Goal: Information Seeking & Learning: Find specific fact

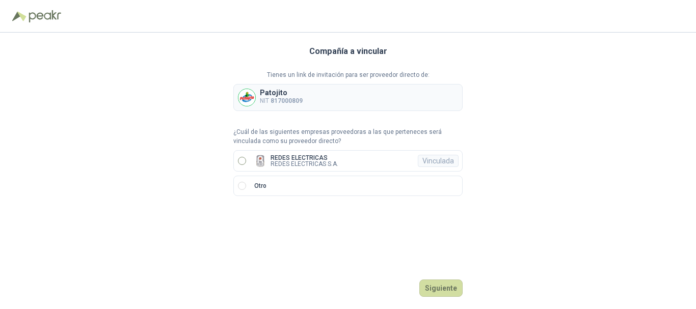
click at [285, 161] on p "REDES ELECTRICAS S.A." at bounding box center [304, 164] width 68 height 6
click at [449, 287] on button "Ingresar" at bounding box center [442, 288] width 40 height 17
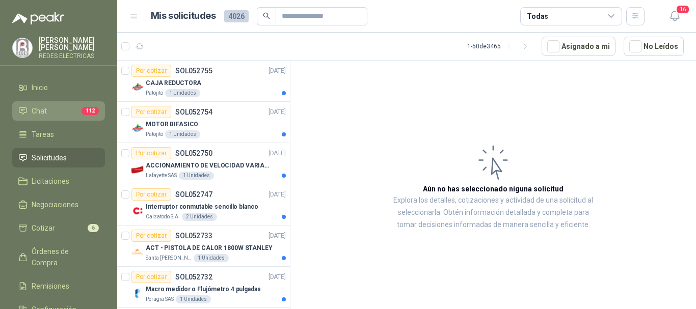
click at [60, 104] on link "Chat 112" at bounding box center [58, 110] width 93 height 19
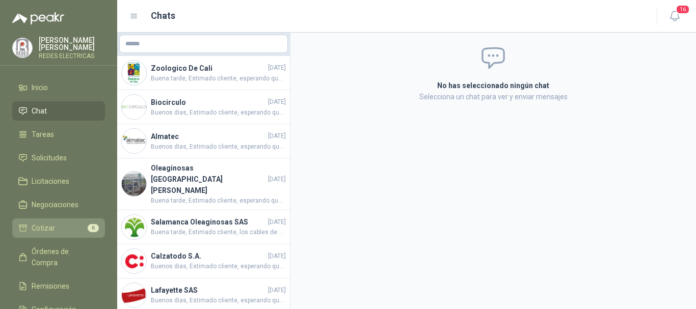
click at [62, 219] on link "Cotizar 6" at bounding box center [58, 227] width 93 height 19
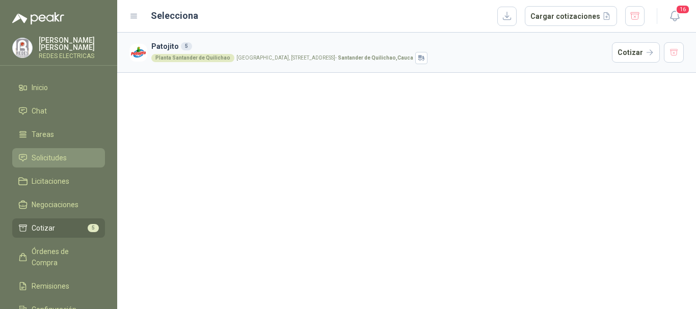
click at [62, 161] on span "Solicitudes" at bounding box center [49, 157] width 35 height 11
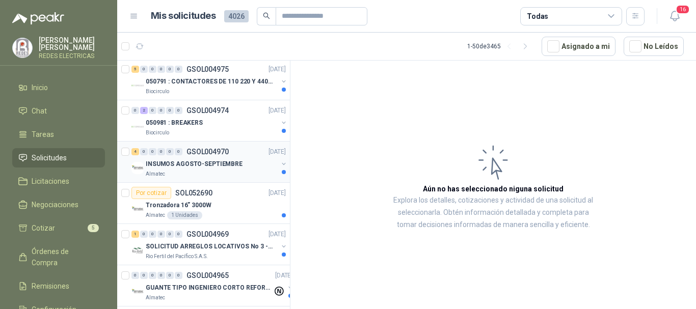
scroll to position [255, 0]
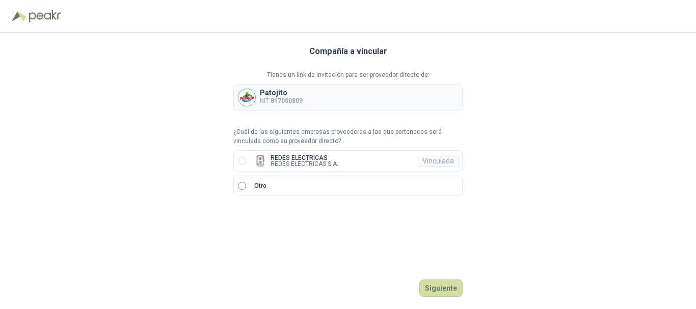
click at [278, 191] on label "Otro" at bounding box center [347, 186] width 229 height 20
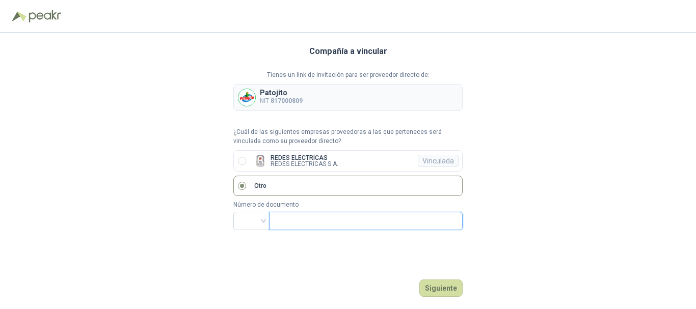
click at [352, 220] on input "text" at bounding box center [364, 220] width 179 height 17
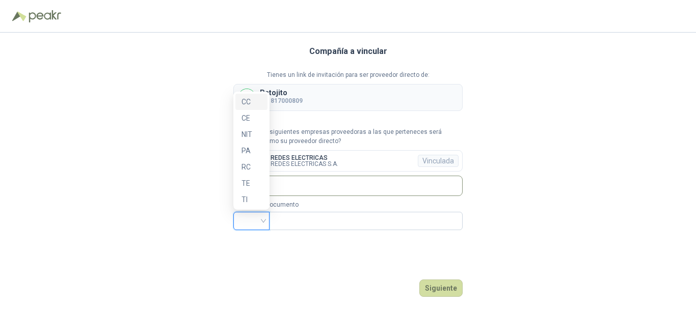
click at [260, 220] on input "search" at bounding box center [251, 219] width 24 height 15
click at [247, 100] on div "CC" at bounding box center [251, 101] width 20 height 11
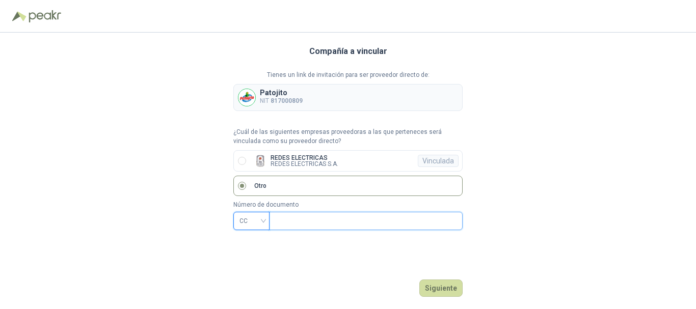
click at [320, 215] on input "text" at bounding box center [364, 220] width 179 height 17
paste input "********"
type input "********"
click at [457, 282] on button "Siguiente" at bounding box center [440, 288] width 43 height 17
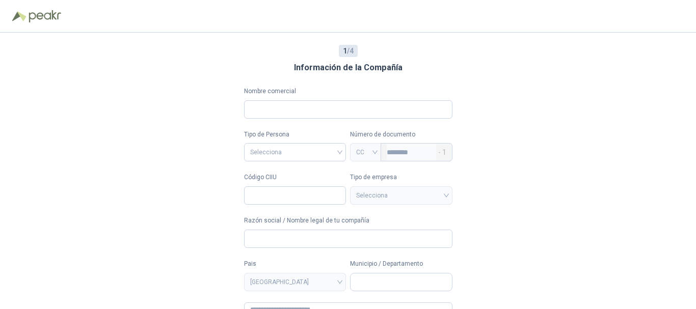
click at [49, 11] on img at bounding box center [45, 16] width 33 height 12
click at [25, 21] on img at bounding box center [19, 16] width 14 height 10
click at [21, 17] on img at bounding box center [19, 16] width 14 height 10
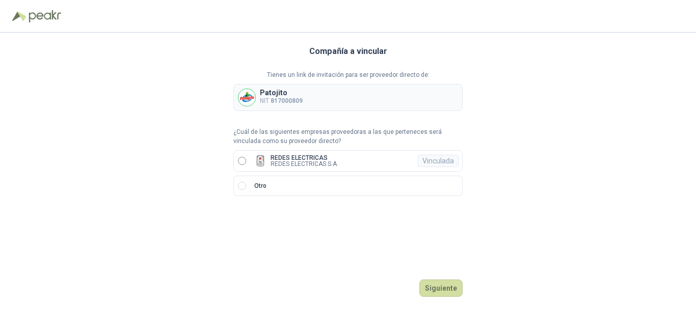
drag, startPoint x: 250, startPoint y: 159, endPoint x: 258, endPoint y: 164, distance: 9.8
click at [251, 160] on label "REDES ELECTRICAS REDES ELECTRICAS S.A. Vinculada" at bounding box center [347, 160] width 229 height 21
click at [438, 281] on button "Ingresar" at bounding box center [442, 288] width 40 height 17
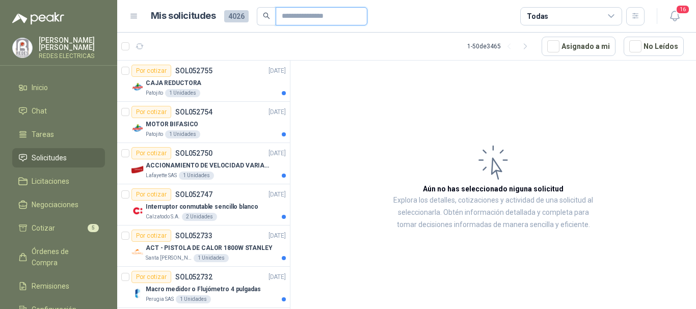
click at [303, 20] on input "text" at bounding box center [317, 16] width 71 height 17
click at [566, 47] on button "Asignado a mi" at bounding box center [578, 46] width 74 height 19
click at [60, 304] on span "Configuración" at bounding box center [54, 309] width 45 height 11
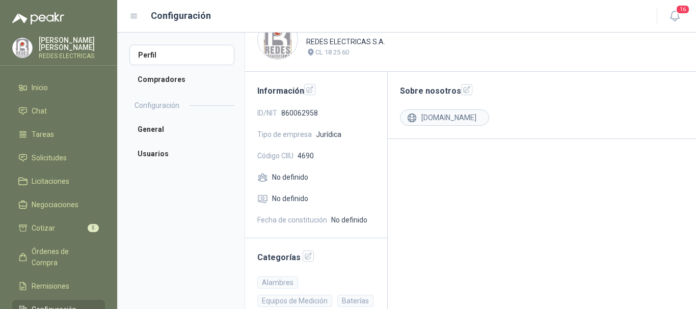
scroll to position [51, 0]
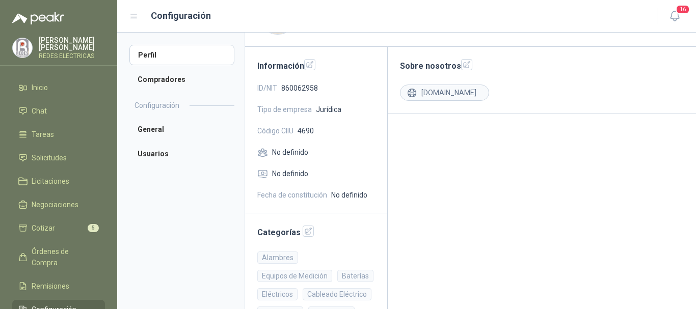
click at [178, 107] on h2 "Configuración" at bounding box center [156, 105] width 45 height 11
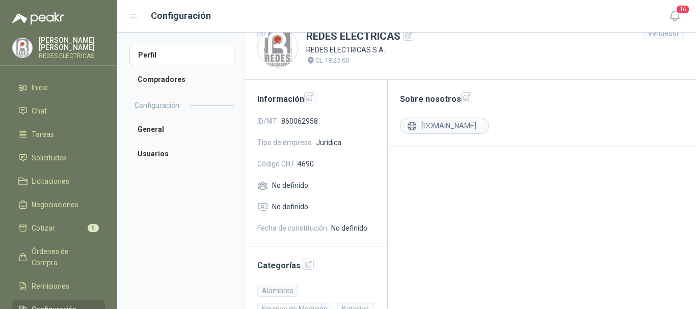
scroll to position [0, 0]
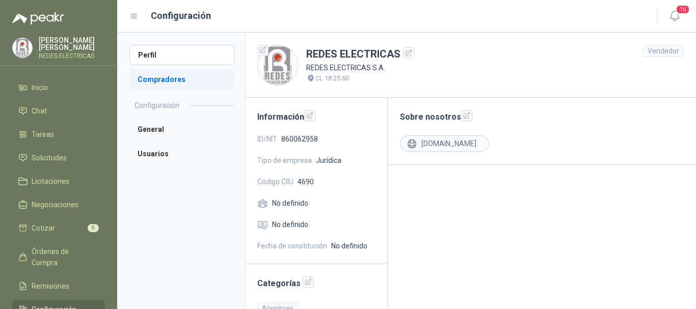
click at [173, 78] on li "Compradores" at bounding box center [181, 79] width 105 height 20
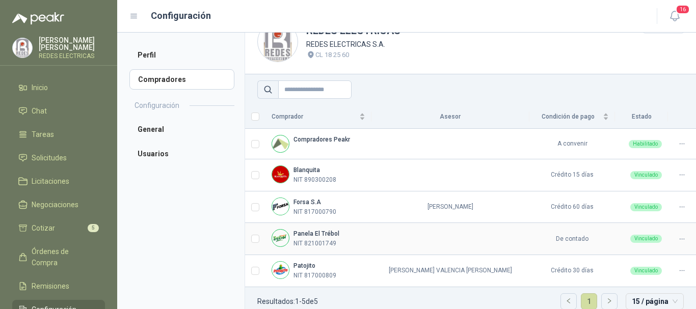
scroll to position [36, 0]
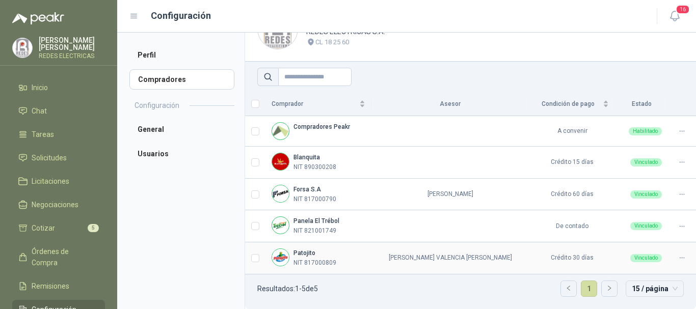
click at [674, 256] on div at bounding box center [682, 258] width 16 height 10
click at [678, 258] on icon at bounding box center [682, 258] width 8 height 8
click at [642, 205] on span "Editar" at bounding box center [648, 208] width 49 height 11
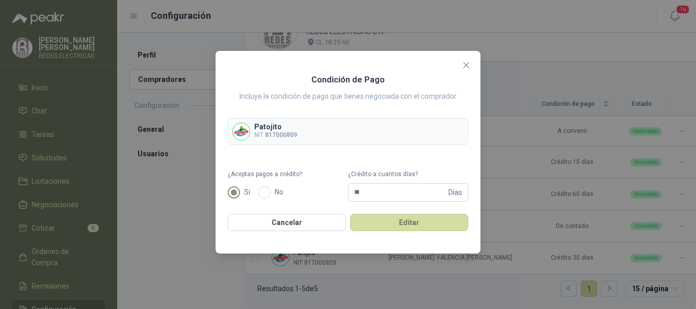
click at [265, 130] on p "NIT 817000809" at bounding box center [275, 135] width 43 height 10
click at [466, 64] on icon "close" at bounding box center [466, 65] width 8 height 8
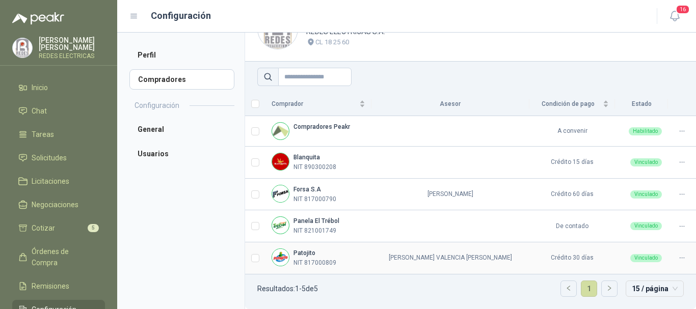
click at [312, 264] on p "NIT 817000809" at bounding box center [314, 263] width 43 height 10
copy p "817000809"
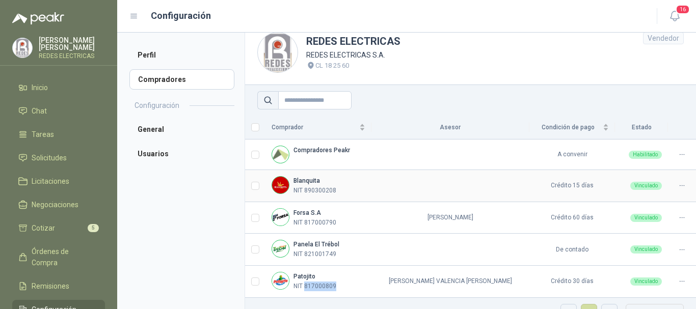
scroll to position [0, 0]
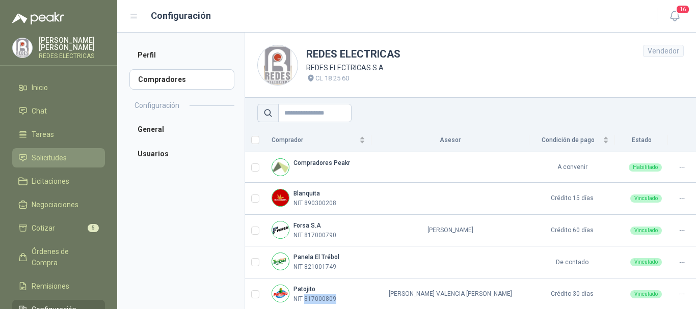
click at [47, 158] on span "Solicitudes" at bounding box center [49, 157] width 35 height 11
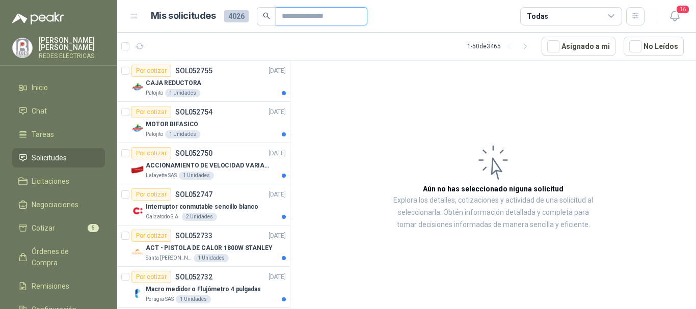
click at [298, 17] on input "text" at bounding box center [317, 16] width 71 height 17
click at [341, 13] on input "text" at bounding box center [317, 16] width 71 height 17
paste input "*********"
type input "*********"
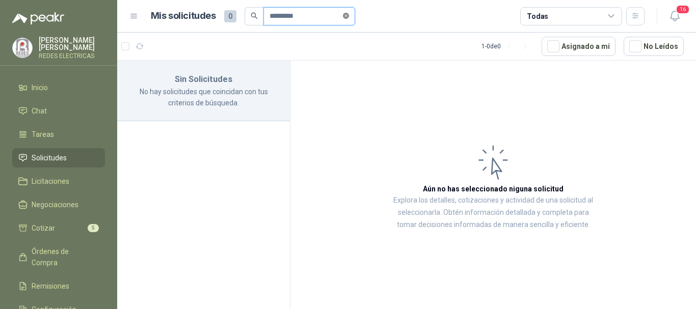
click at [349, 15] on icon "close-circle" at bounding box center [346, 16] width 6 height 6
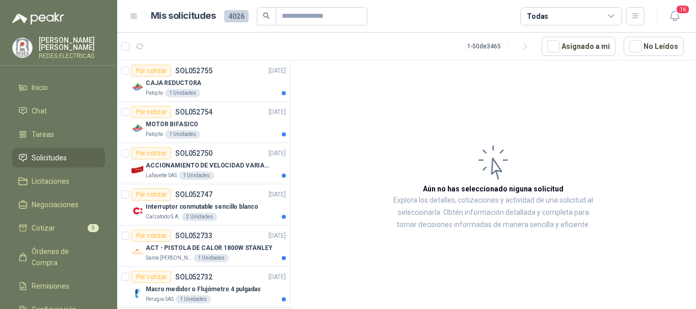
click at [238, 16] on span "4026" at bounding box center [236, 16] width 24 height 12
click at [237, 16] on span "4026" at bounding box center [236, 16] width 24 height 12
click at [131, 15] on icon at bounding box center [133, 16] width 9 height 9
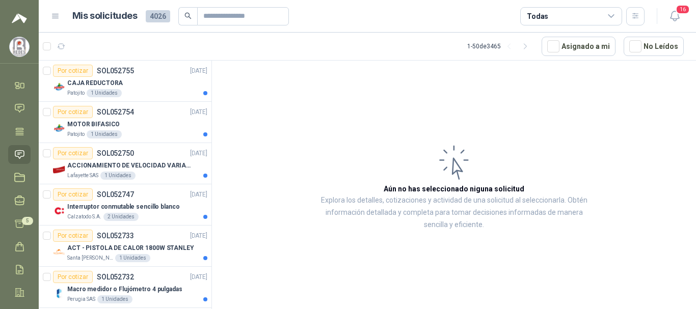
click at [54, 12] on icon at bounding box center [55, 16] width 9 height 9
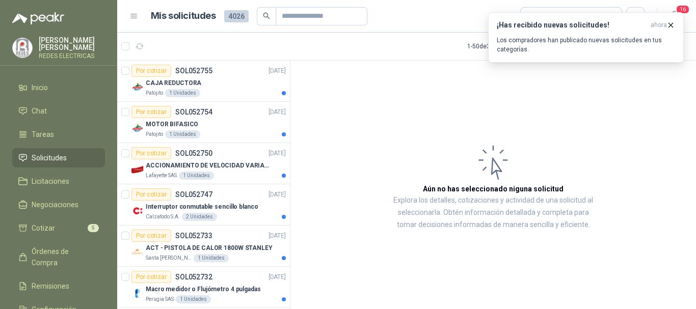
click at [548, 98] on article "Aún no has seleccionado niguna solicitud Explora los detalles, cotizaciones y a…" at bounding box center [492, 187] width 405 height 252
click at [668, 24] on icon "button" at bounding box center [670, 25] width 9 height 9
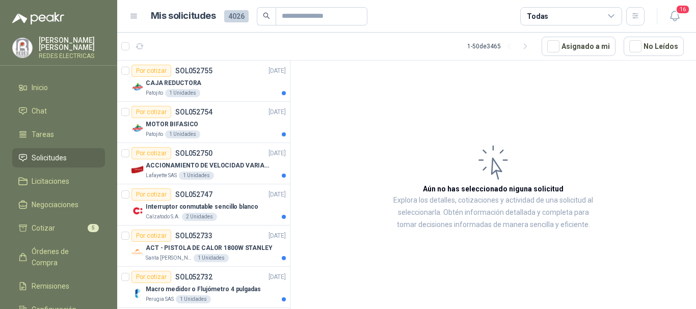
click at [597, 46] on button "Asignado a mi" at bounding box center [578, 46] width 74 height 19
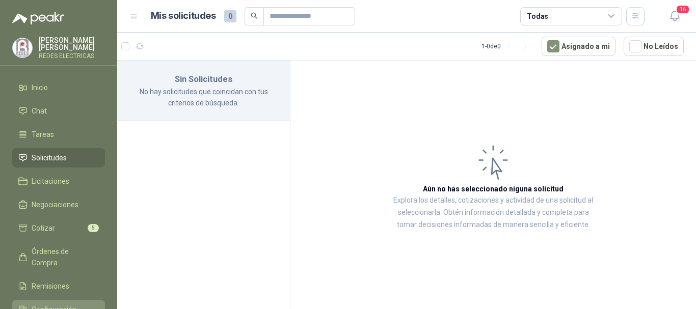
click at [56, 304] on span "Configuración" at bounding box center [54, 309] width 45 height 11
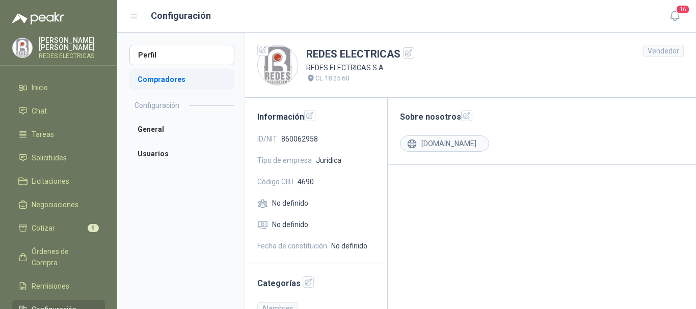
click at [169, 87] on li "Compradores" at bounding box center [181, 79] width 105 height 20
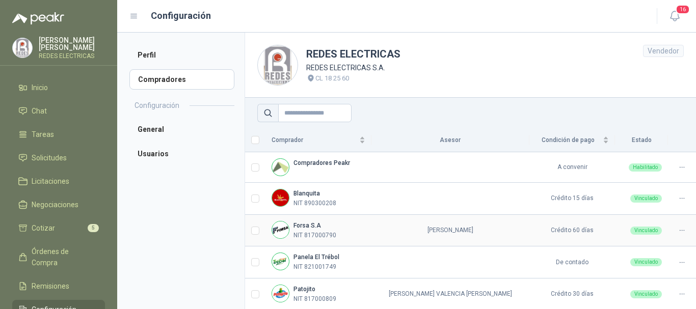
scroll to position [36, 0]
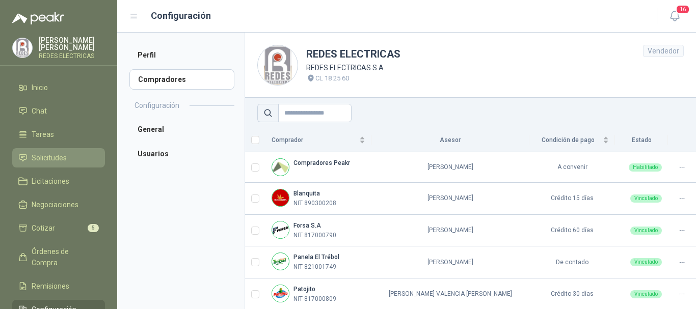
click at [59, 156] on span "Solicitudes" at bounding box center [49, 157] width 35 height 11
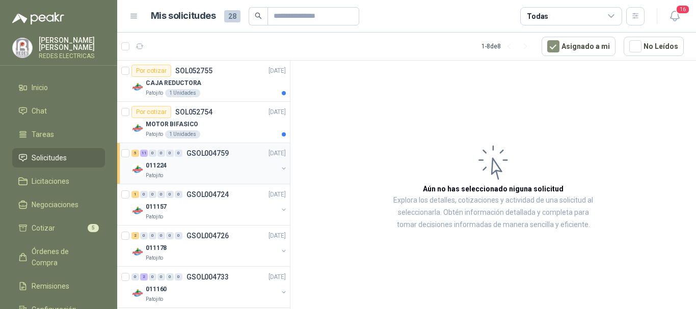
click at [197, 165] on div "011224" at bounding box center [212, 165] width 132 height 12
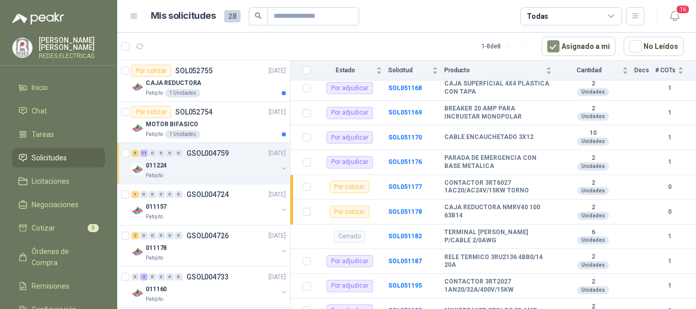
scroll to position [337, 0]
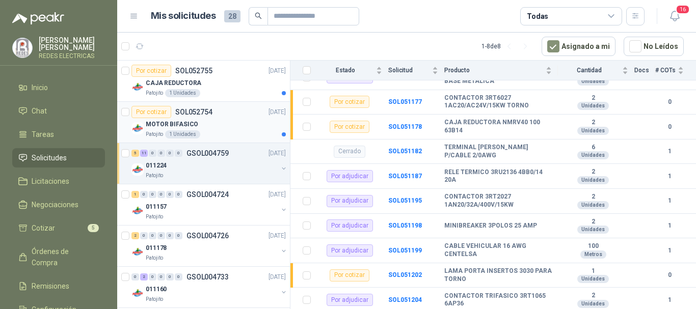
click at [176, 118] on div "Por cotizar SOL052754" at bounding box center [171, 112] width 81 height 12
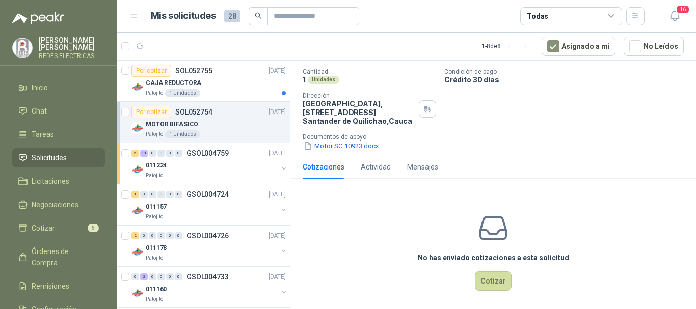
scroll to position [79, 0]
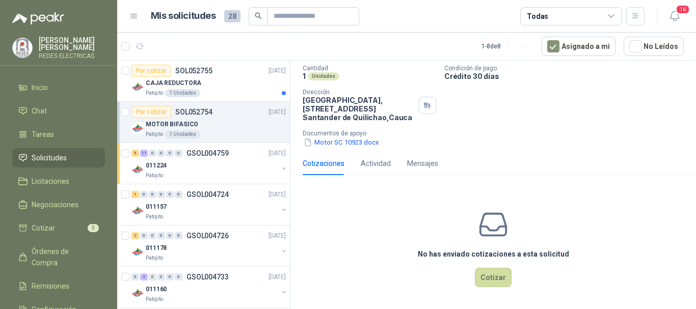
click at [208, 121] on div "MOTOR BIFASICO" at bounding box center [216, 124] width 140 height 12
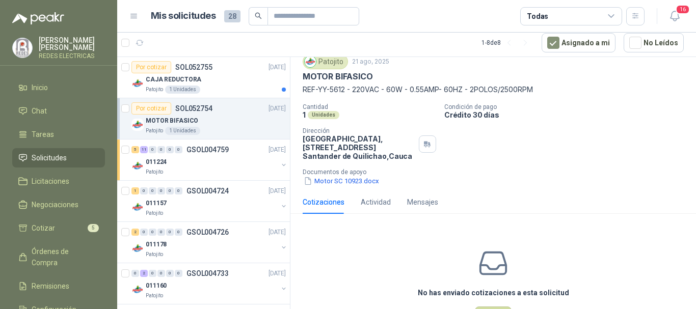
scroll to position [0, 0]
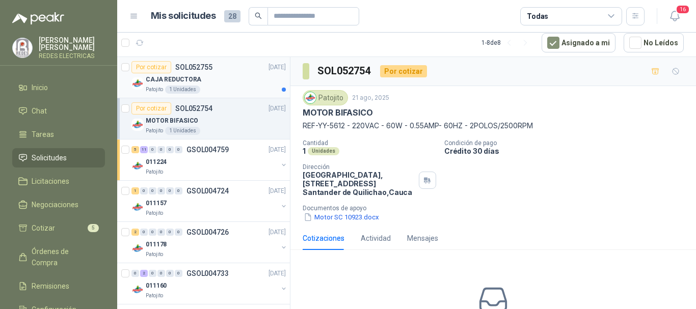
click at [206, 78] on div "CAJA REDUCTORA" at bounding box center [216, 79] width 140 height 12
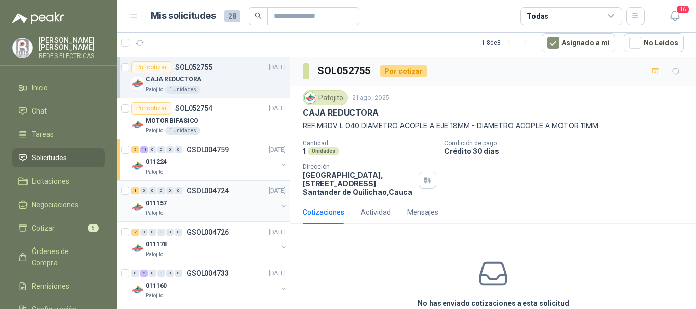
click at [226, 207] on div "011157" at bounding box center [212, 203] width 132 height 12
